Goal: Transaction & Acquisition: Purchase product/service

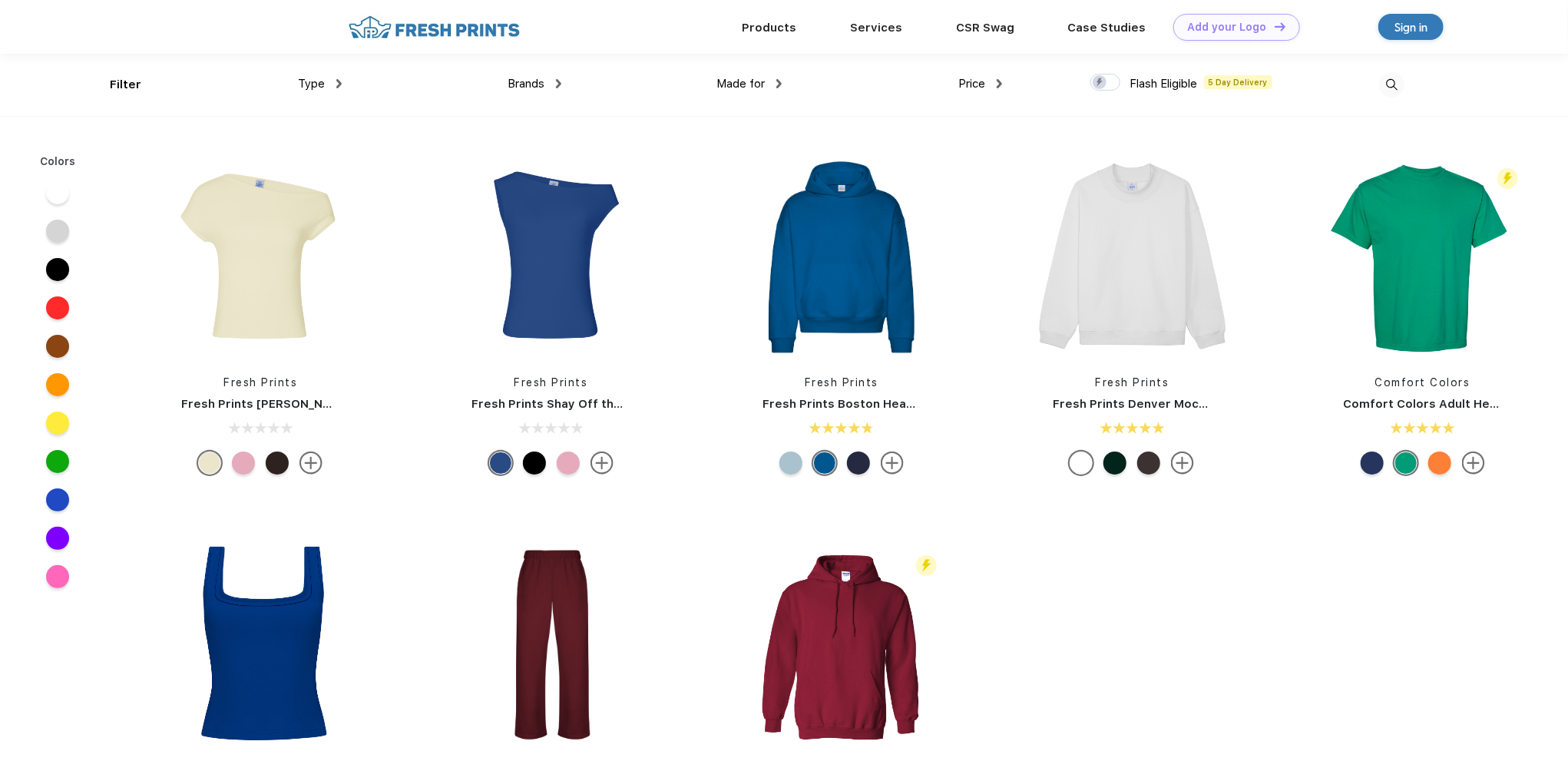
click at [121, 87] on div "Type Shirts Sweaters Bottoms Accessories Hats Tanks Jackets Jerseys Polos" at bounding box center [232, 85] width 221 height 62
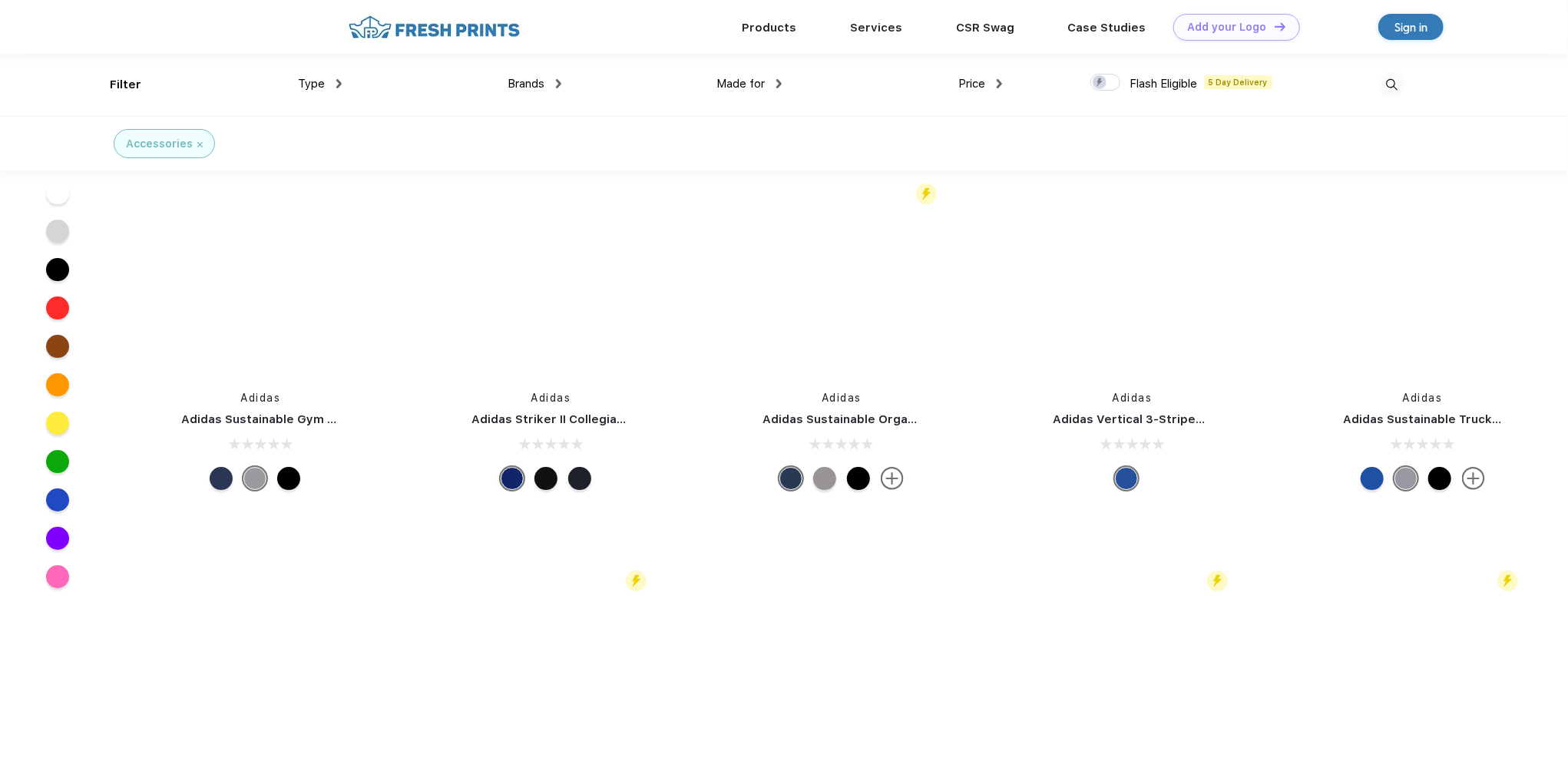
scroll to position [38316, 0]
